Goal: Task Accomplishment & Management: Complete application form

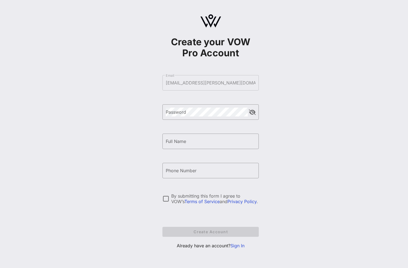
click at [126, 153] on div "Create your VOW Pro Account ​ Email [EMAIL_ADDRESS][PERSON_NAME][DOMAIN_NAME] ​…" at bounding box center [210, 133] width 395 height 267
click at [238, 242] on link "Sign In" at bounding box center [238, 245] width 14 height 6
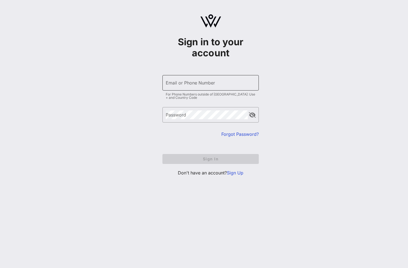
type input "[EMAIL_ADDRESS][PERSON_NAME][DOMAIN_NAME]"
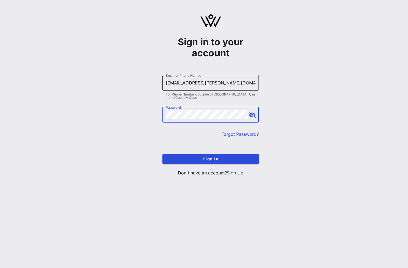
click at [196, 86] on input "[EMAIL_ADDRESS][PERSON_NAME][DOMAIN_NAME]" at bounding box center [211, 82] width 90 height 9
click at [145, 132] on div "Sign in to your account ​ Email or Phone Number [EMAIL_ADDRESS][PERSON_NAME][DO…" at bounding box center [210, 97] width 395 height 195
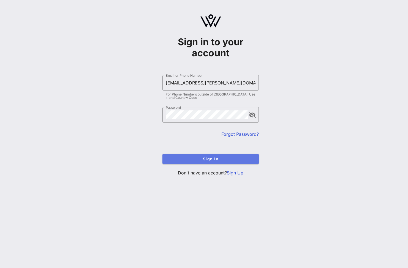
drag, startPoint x: 197, startPoint y: 160, endPoint x: 152, endPoint y: 154, distance: 45.2
click at [197, 160] on span "Sign In" at bounding box center [211, 158] width 88 height 5
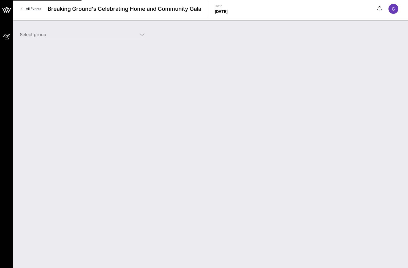
type input "Citadel (Builder) [[PERSON_NAME], [PERSON_NAME][EMAIL_ADDRESS][PERSON_NAME][DOM…"
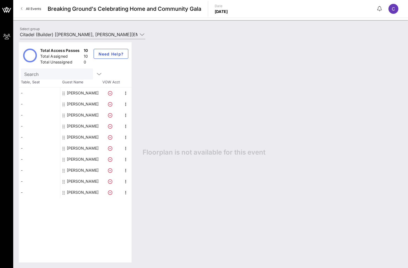
click at [75, 146] on div "[PERSON_NAME]" at bounding box center [83, 147] width 32 height 11
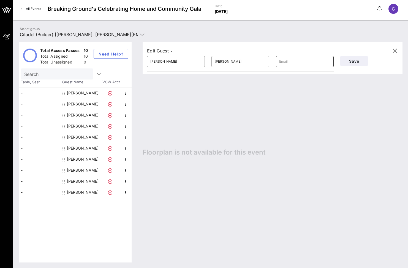
click at [305, 65] on input "text" at bounding box center [304, 61] width 51 height 9
paste input "[EMAIL_ADDRESS][DOMAIN_NAME]"
type input "[EMAIL_ADDRESS][DOMAIN_NAME]"
click at [356, 61] on span "Save" at bounding box center [354, 61] width 19 height 5
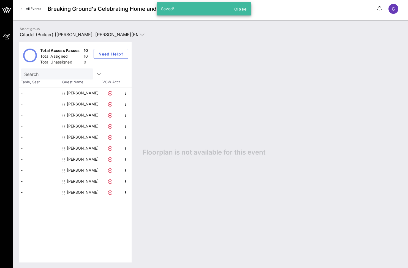
click at [88, 106] on div "[PERSON_NAME]" at bounding box center [83, 103] width 32 height 11
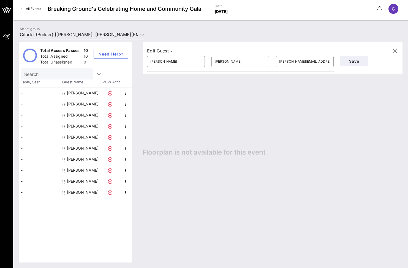
click at [391, 13] on div "C" at bounding box center [396, 9] width 15 height 10
click at [393, 10] on span "C" at bounding box center [393, 9] width 3 height 6
